Goal: Transaction & Acquisition: Obtain resource

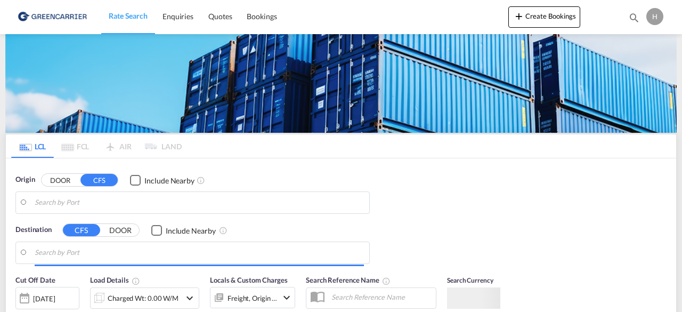
type input "DK-4180, [GEOGRAPHIC_DATA]"
type input "[GEOGRAPHIC_DATA], [GEOGRAPHIC_DATA], [GEOGRAPHIC_DATA]"
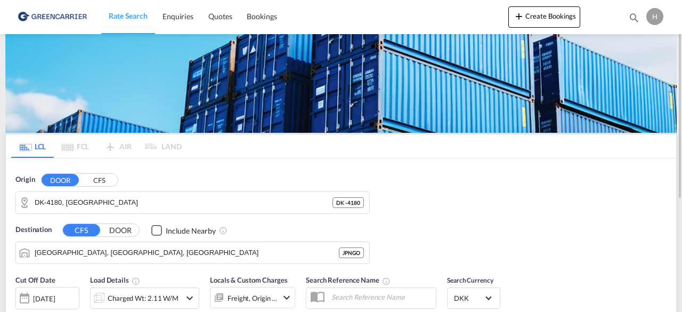
scroll to position [1, 0]
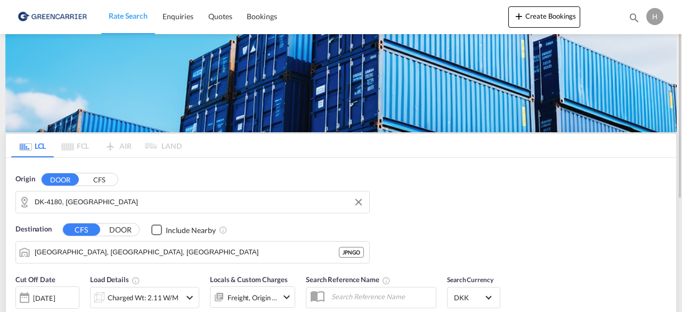
click at [105, 199] on input "DK-4180, [GEOGRAPHIC_DATA]" at bounding box center [199, 202] width 329 height 16
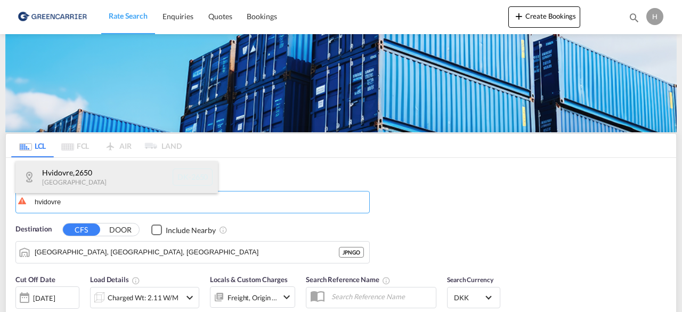
click at [59, 181] on div "Hvidovre , 2650 [GEOGRAPHIC_DATA] DK-2650" at bounding box center [116, 177] width 202 height 32
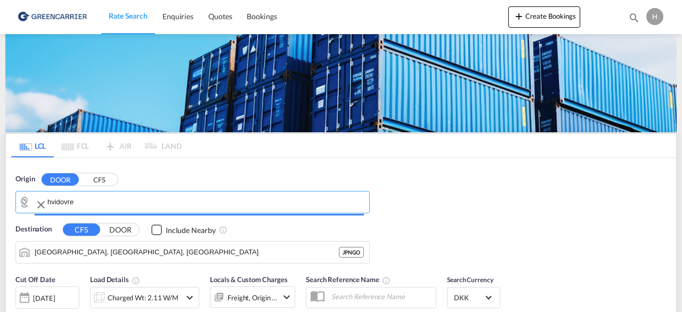
type input "DK-2650, Hvidovre"
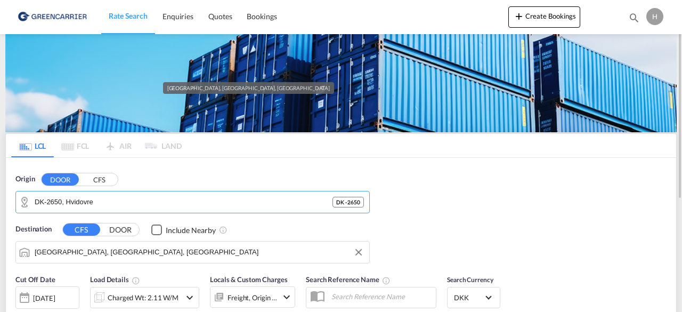
click at [62, 253] on input "[GEOGRAPHIC_DATA], [GEOGRAPHIC_DATA], [GEOGRAPHIC_DATA]" at bounding box center [199, 252] width 329 height 16
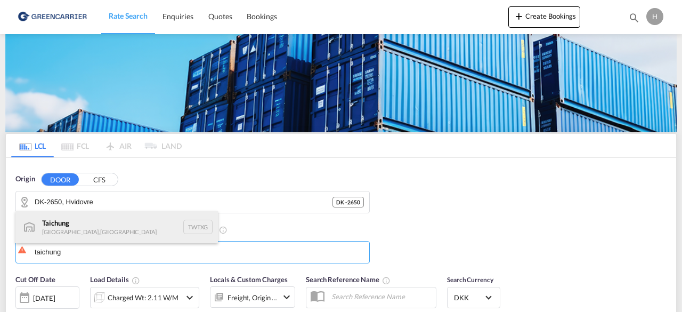
click at [58, 225] on div "Taichung [GEOGRAPHIC_DATA], [GEOGRAPHIC_DATA] TWTXG" at bounding box center [116, 227] width 202 height 32
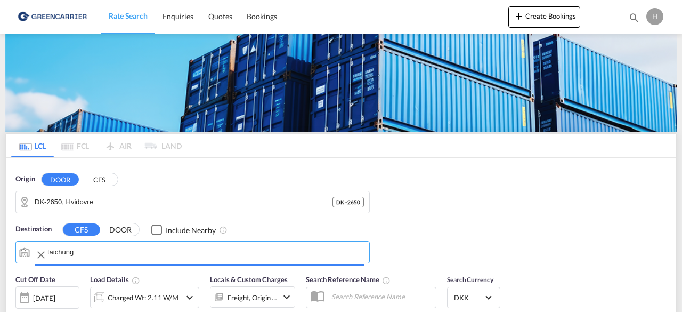
type input "Taichung, TWTXG"
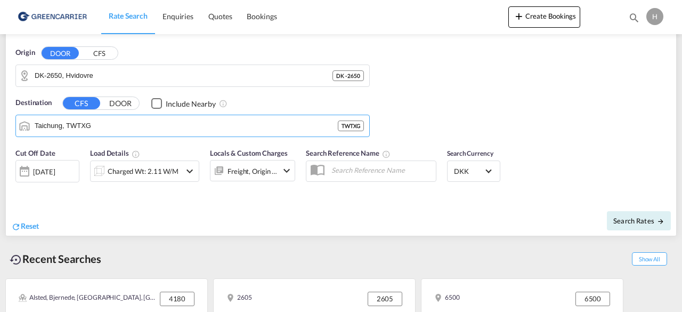
scroll to position [133, 0]
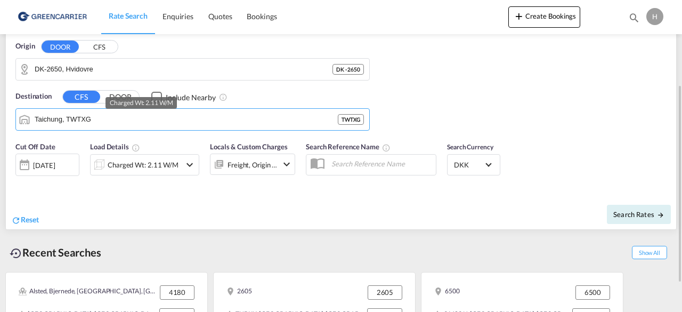
click at [159, 164] on div "Charged Wt: 2.11 W/M" at bounding box center [143, 164] width 71 height 15
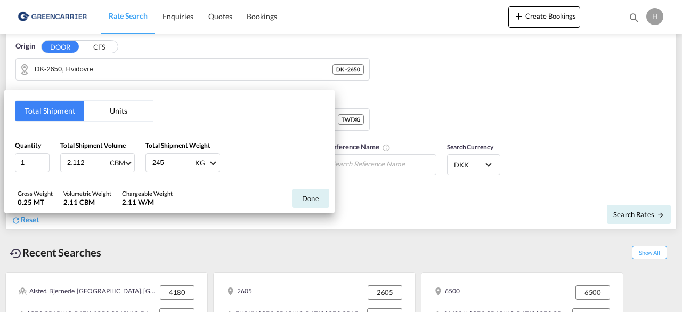
click at [112, 126] on div "Total Shipment Units Quantity 1 Total Shipment Volume 2.112 CBM CBM CFT Total S…" at bounding box center [169, 136] width 330 height 93
click at [108, 118] on button "Units" at bounding box center [118, 111] width 69 height 20
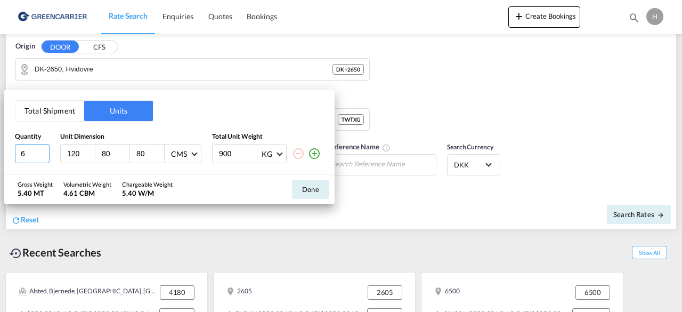
drag, startPoint x: 31, startPoint y: 152, endPoint x: 2, endPoint y: 151, distance: 28.8
click at [2, 151] on div "Total Shipment Units Quantity Unit Dimension Total Unit Weight 6 120 80 80 CMS …" at bounding box center [341, 156] width 682 height 312
type input "1"
type input "308"
type input "168"
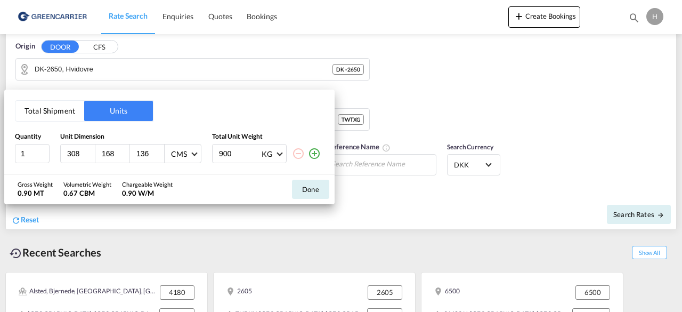
type input "136"
type input "265"
click at [313, 183] on button "Done" at bounding box center [310, 189] width 37 height 19
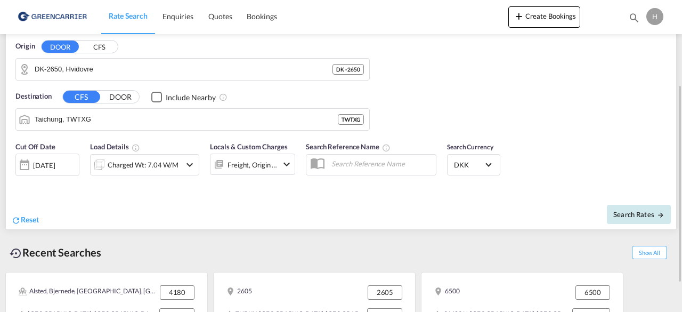
click at [652, 217] on button "Search Rates" at bounding box center [639, 214] width 64 height 19
type input "2650 to TWTXG / [DATE]"
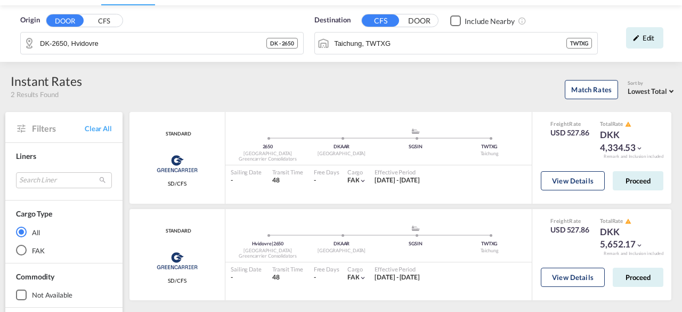
scroll to position [62, 0]
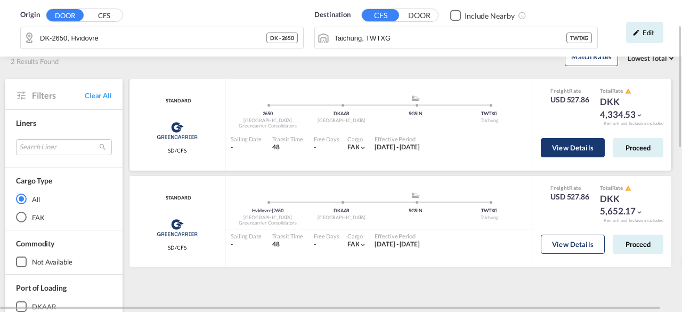
click at [586, 151] on button "View Details" at bounding box center [573, 147] width 64 height 19
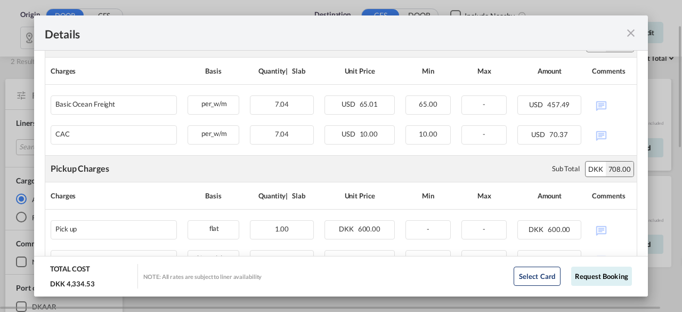
scroll to position [273, 0]
click at [629, 33] on md-icon "icon-close fg-AAA8AD m-0 cursor" at bounding box center [630, 33] width 13 height 13
